Goal: Task Accomplishment & Management: Manage account settings

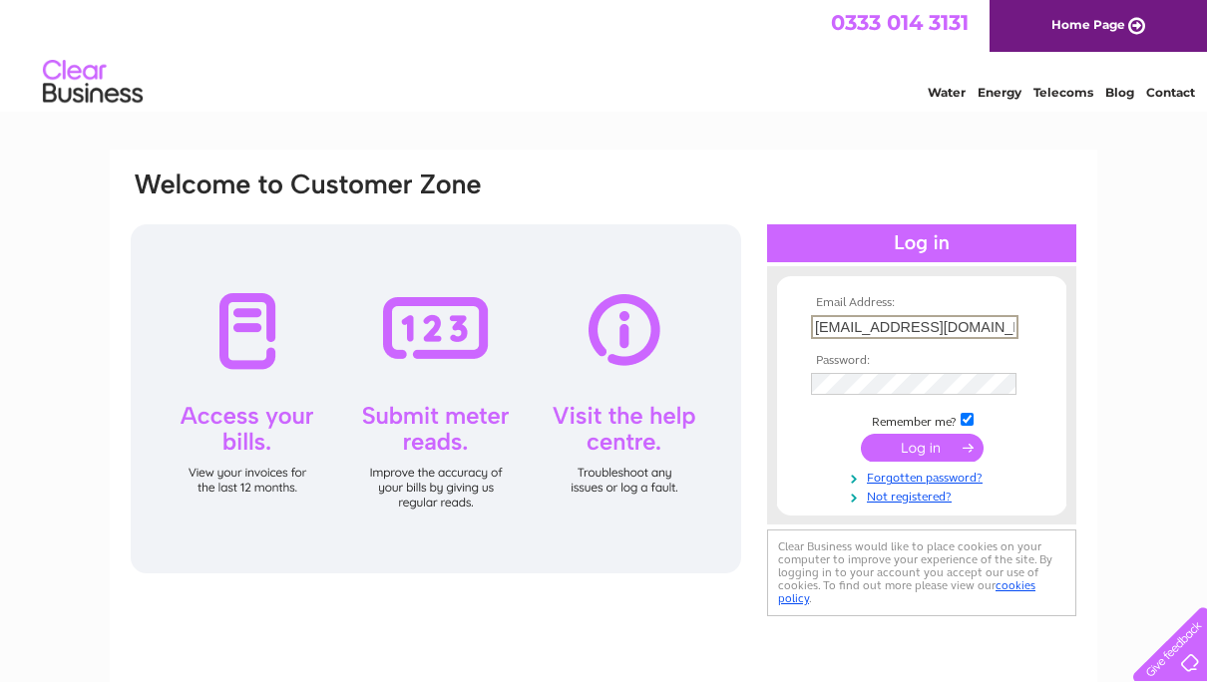
click at [907, 452] on input "submit" at bounding box center [922, 448] width 123 height 28
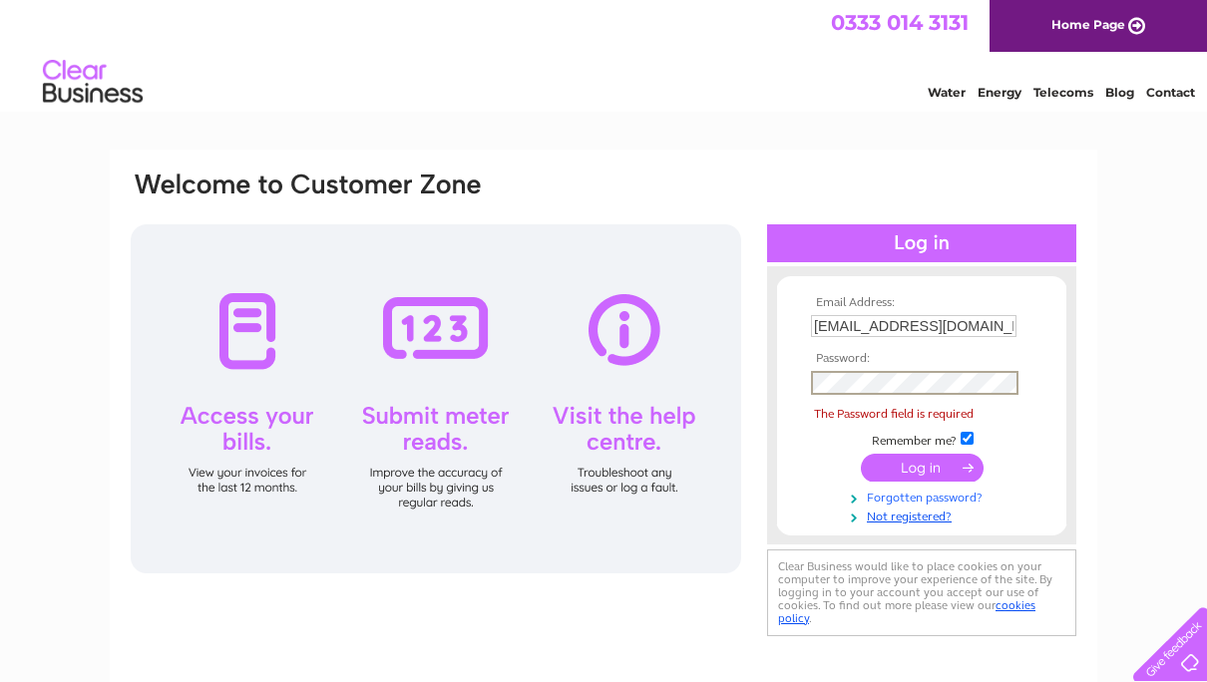
click at [906, 500] on link "Forgotten password?" at bounding box center [924, 496] width 226 height 19
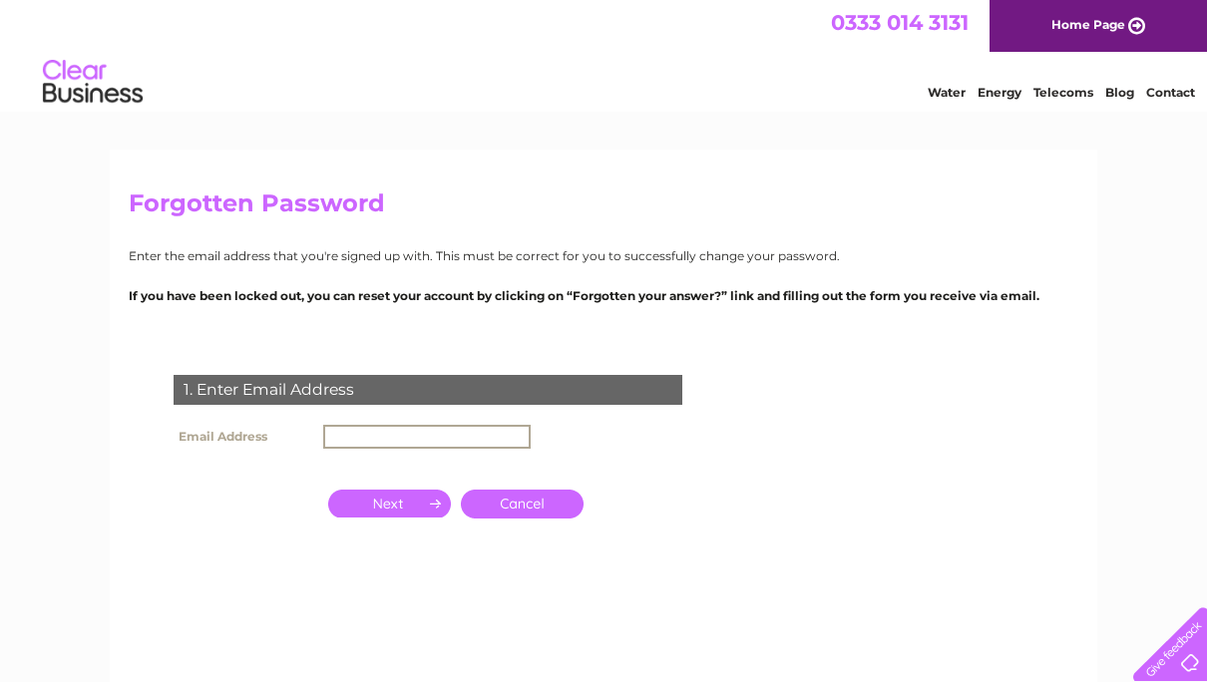
drag, startPoint x: 355, startPoint y: 427, endPoint x: 399, endPoint y: 440, distance: 45.8
click at [355, 427] on input "text" at bounding box center [427, 437] width 208 height 24
type input "alanbolko@hotmail.com"
click at [389, 504] on input "button" at bounding box center [389, 502] width 123 height 28
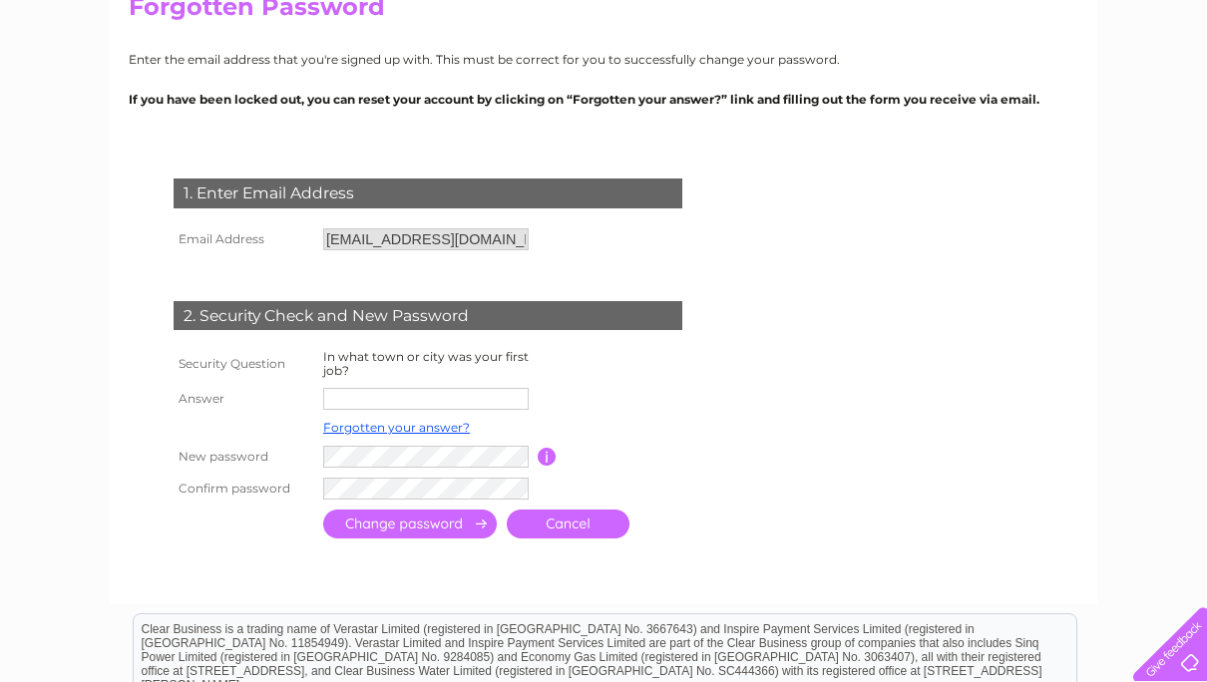
scroll to position [200, 0]
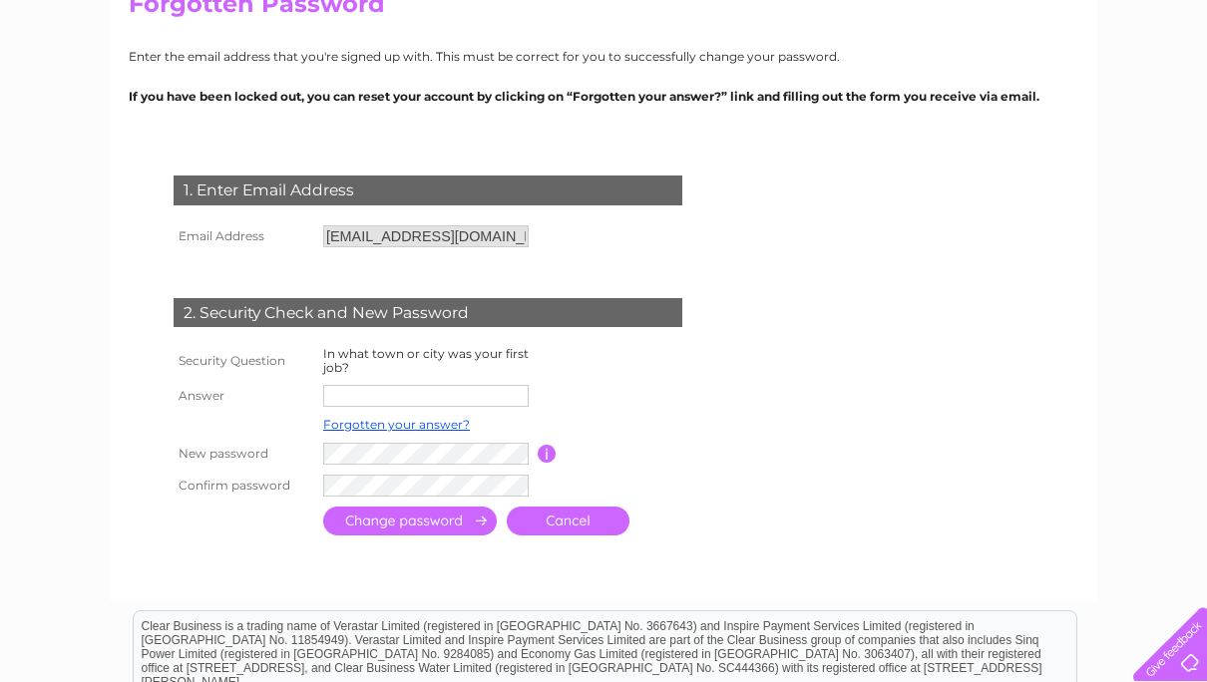
drag, startPoint x: 353, startPoint y: 400, endPoint x: 445, endPoint y: 401, distance: 91.8
click at [354, 400] on input "text" at bounding box center [426, 396] width 206 height 22
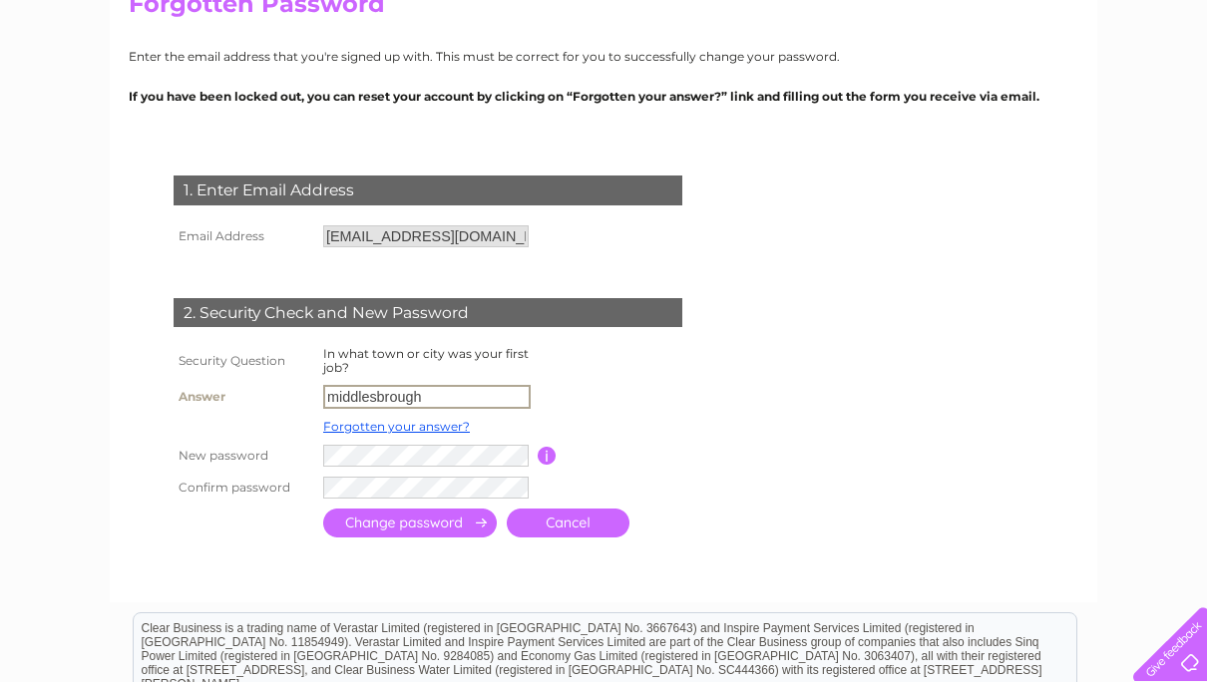
type input "middlesbrough"
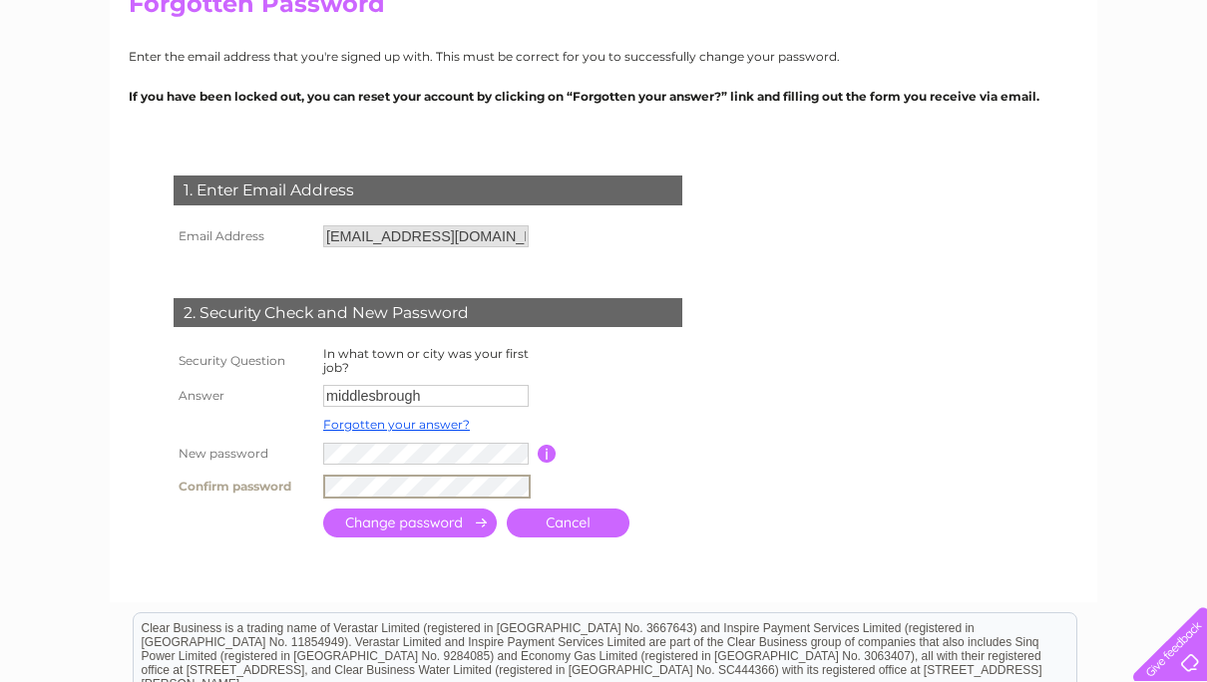
click at [392, 523] on input "submit" at bounding box center [410, 523] width 174 height 29
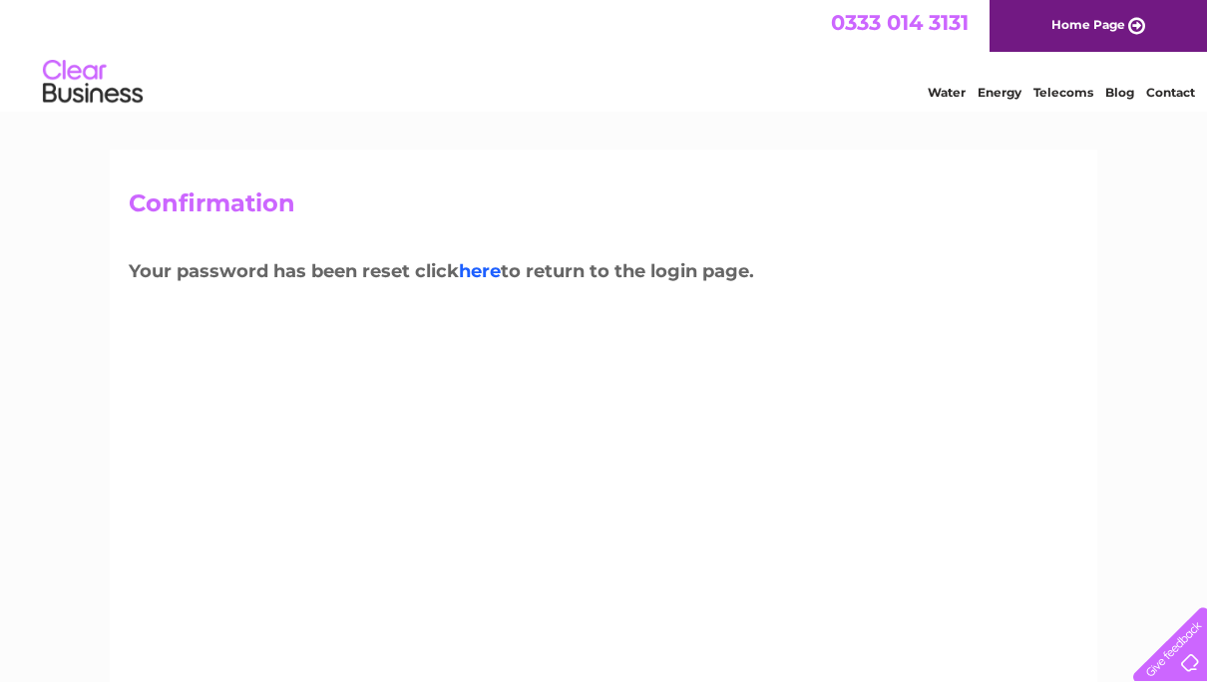
click at [492, 277] on link "here" at bounding box center [480, 271] width 42 height 22
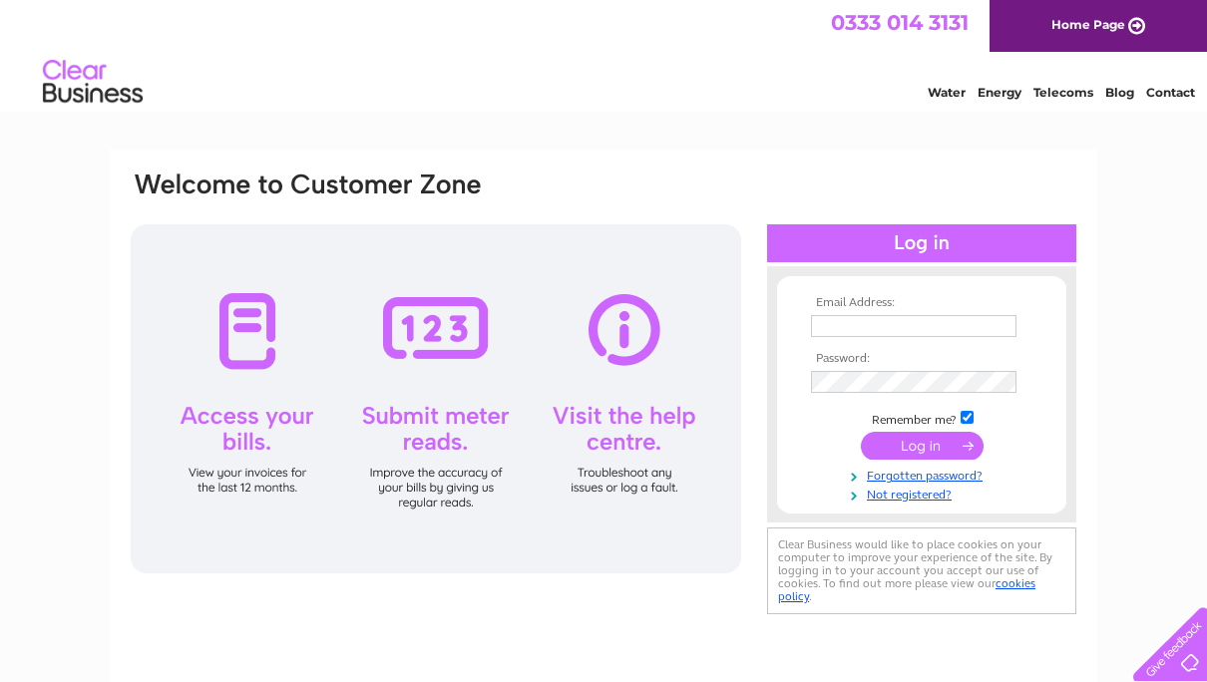
type input "alanbolko@hotmail.com"
click at [921, 445] on input "submit" at bounding box center [922, 446] width 123 height 28
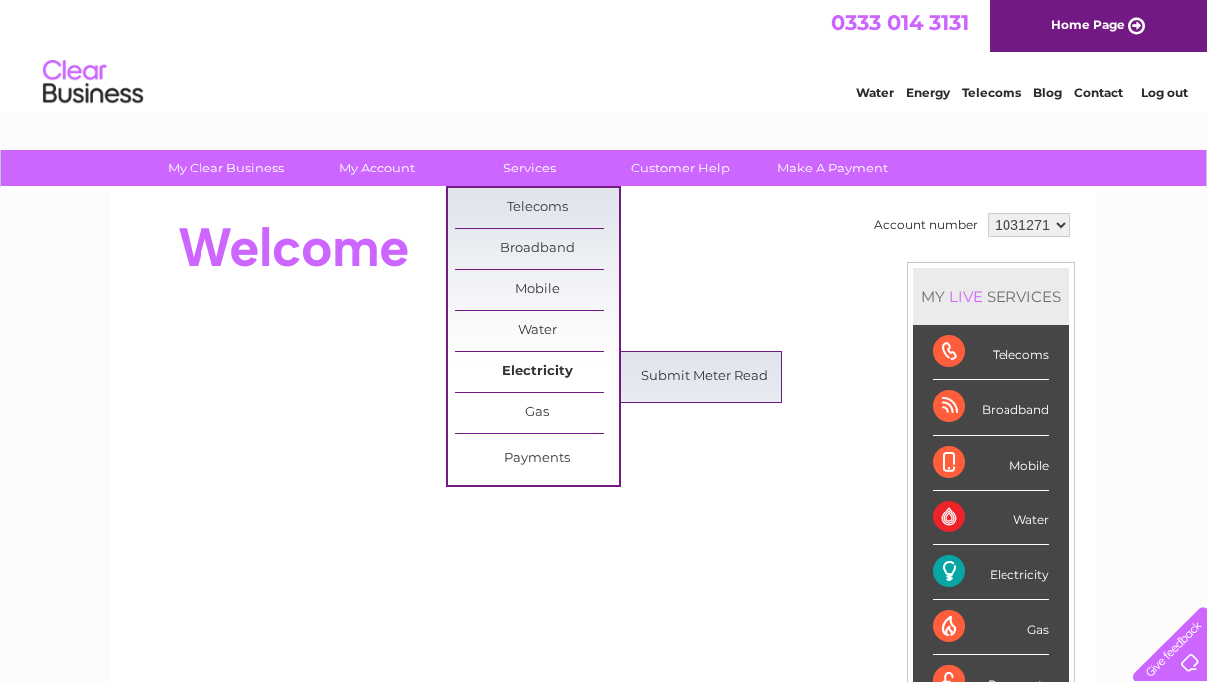
click at [546, 371] on link "Electricity" at bounding box center [537, 372] width 165 height 40
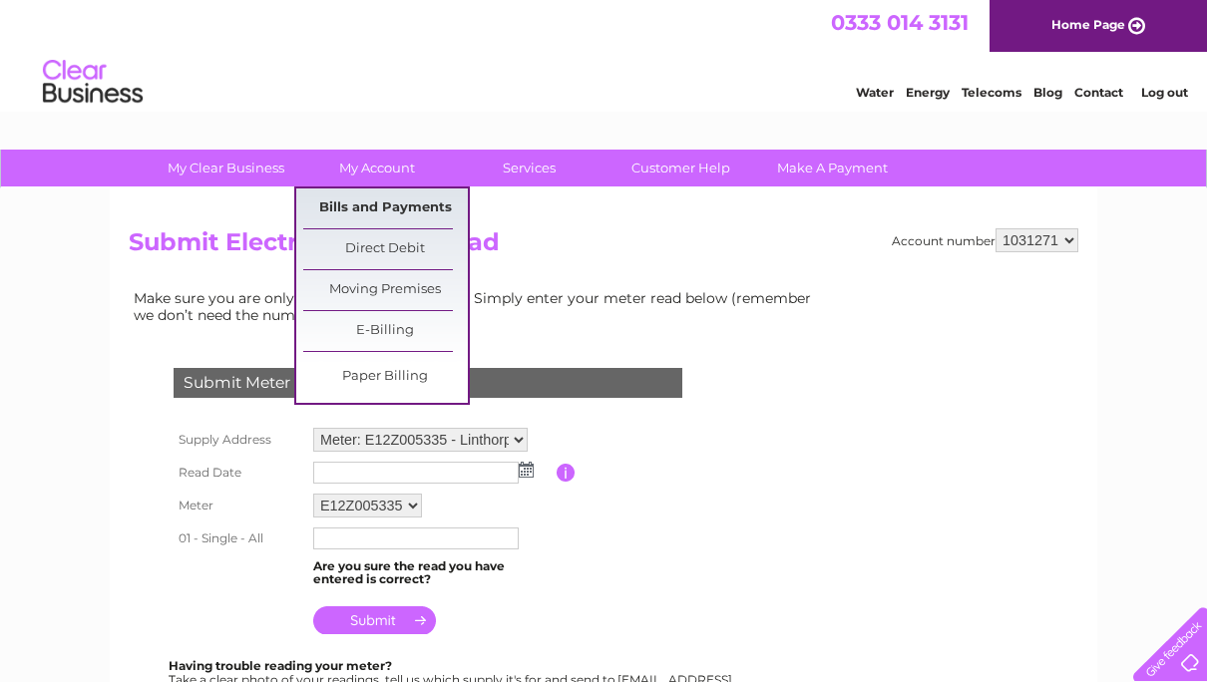
click at [353, 198] on link "Bills and Payments" at bounding box center [385, 209] width 165 height 40
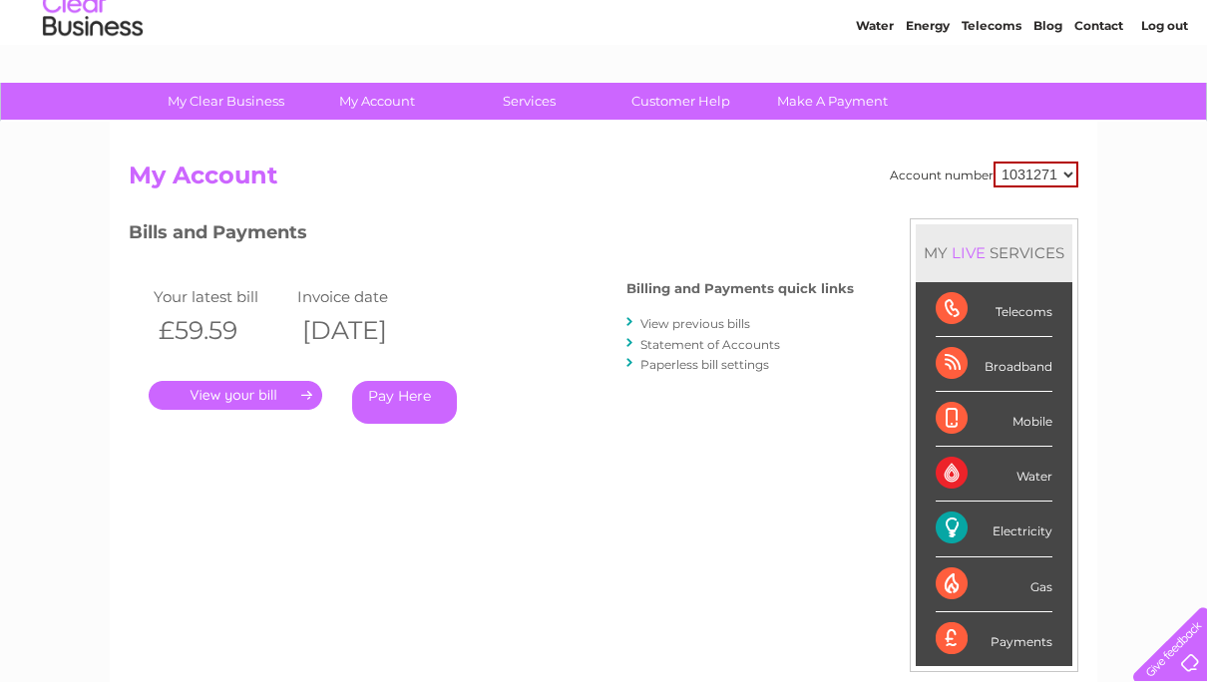
scroll to position [100, 0]
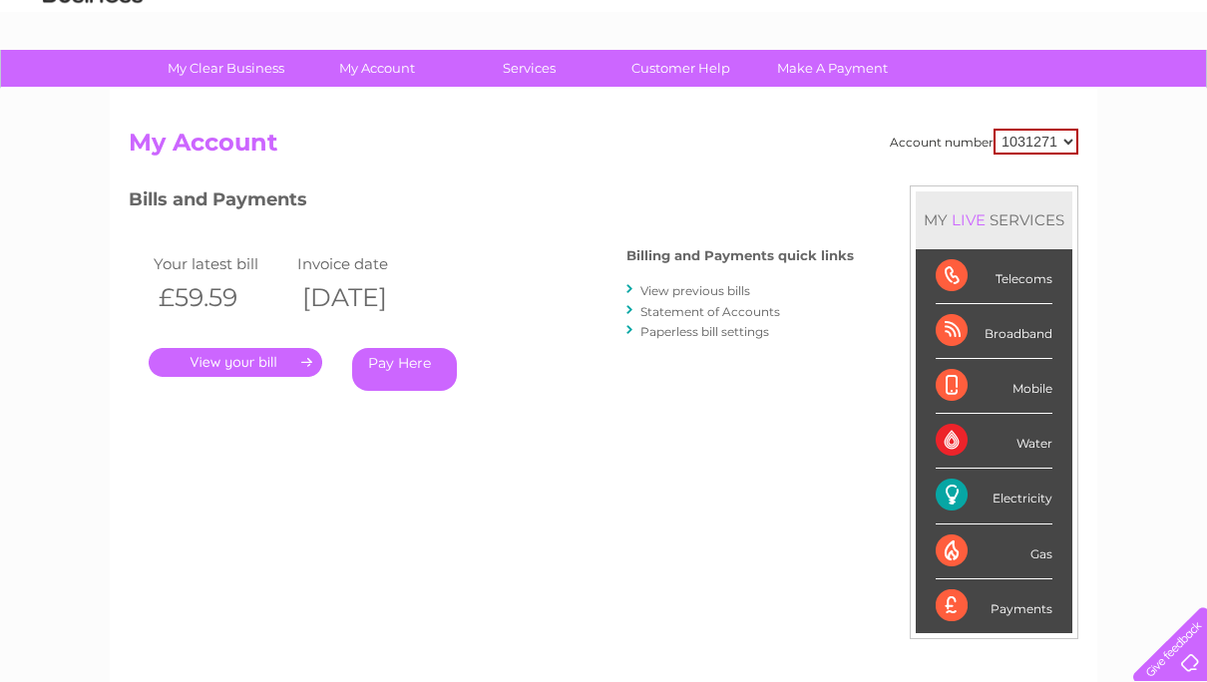
click at [217, 368] on link "." at bounding box center [236, 362] width 174 height 29
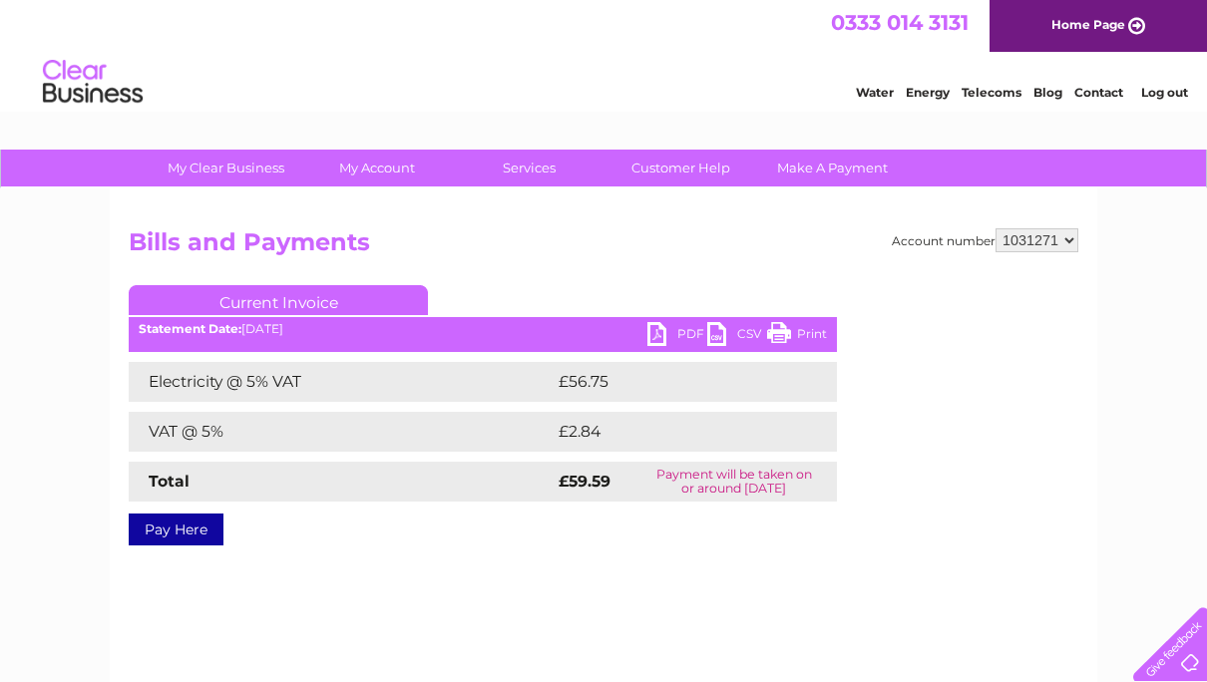
click at [655, 340] on link "PDF" at bounding box center [677, 336] width 60 height 29
